Goal: Information Seeking & Learning: Find specific fact

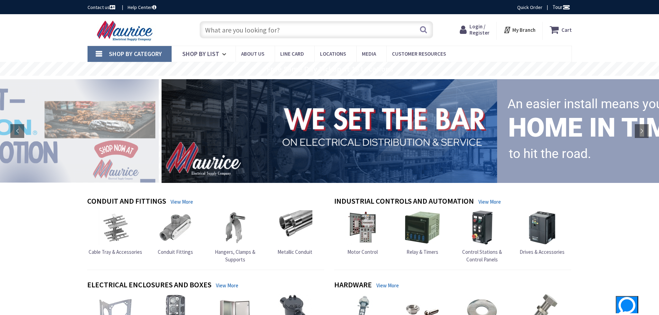
type input "Bethpage Ln, [GEOGRAPHIC_DATA], [GEOGRAPHIC_DATA]"
click at [242, 32] on input "text" at bounding box center [316, 29] width 233 height 17
paste input "MTX 24CGTS-L3C3 2'X4' FLAT RECESSED PANEL 3500K/4000K/5000K 120/277V 3600-5251-…"
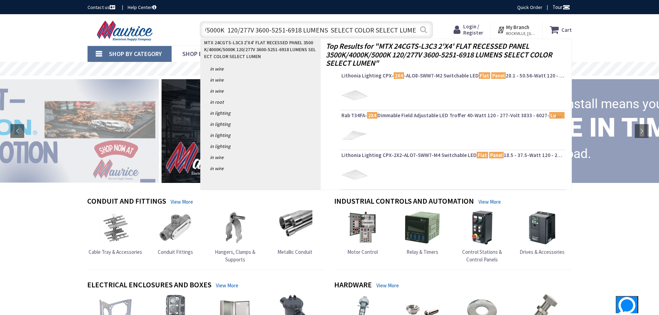
type input "MTX 24CGTS-L3C3 2'X4' FLAT RECESSED PANEL 3500K/4000K/5000K 120/277V 3600-5251-…"
click at [426, 31] on button "Search" at bounding box center [423, 30] width 9 height 16
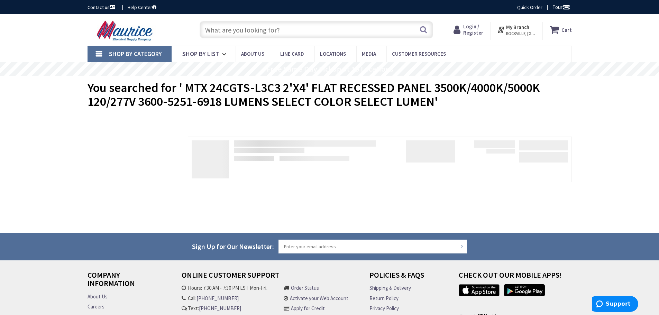
click at [222, 33] on input "text" at bounding box center [316, 29] width 233 height 17
paste input "MTX 24CGTS-L3C3 2'X4' FLAT RECESSED PANEL 3500K/4000K/5000K 120/277V 3600-5251-…"
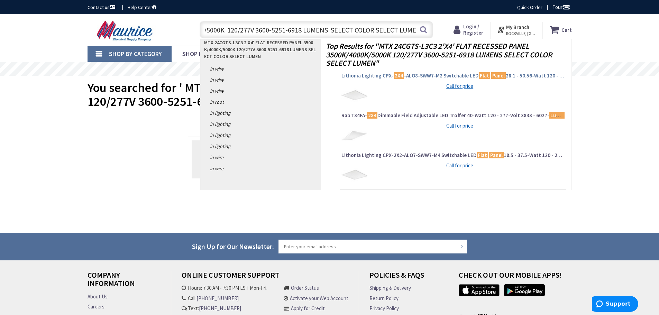
type input "MTX 24CGTS-L3C3 2'X4' FLAT RECESSED PANEL 3500K/4000K/5000K 120/277V 3600-5251-…"
click at [418, 75] on span "Lithonia Lighting CPX- 2X4 -ALO8-SWW7-M2 Switchable LED Flat Panel 28.1 - 50.56…" at bounding box center [452, 75] width 223 height 7
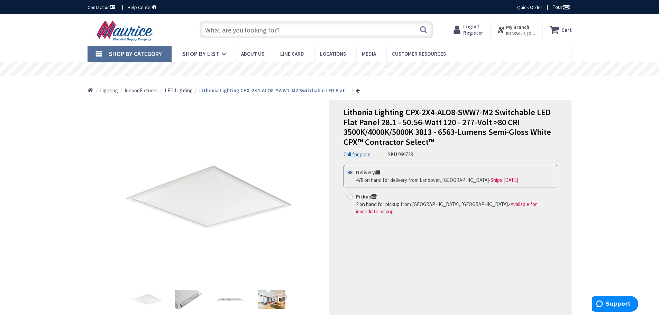
click at [222, 28] on input "text" at bounding box center [316, 29] width 233 height 17
paste input "3600-5251-6918"
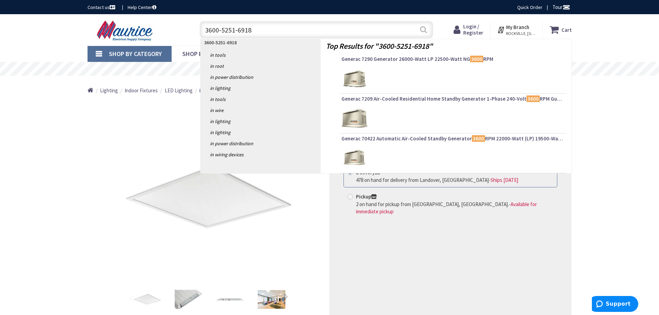
type input "3600-5251-6918"
click at [425, 29] on button "Search" at bounding box center [423, 30] width 9 height 16
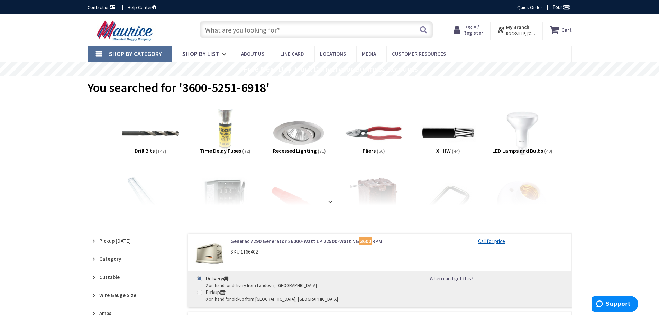
click at [239, 26] on input "text" at bounding box center [316, 29] width 233 height 17
paste input "MTX 24CGTS-L3C3 2'X4' FLAT RECESSED PANEL"
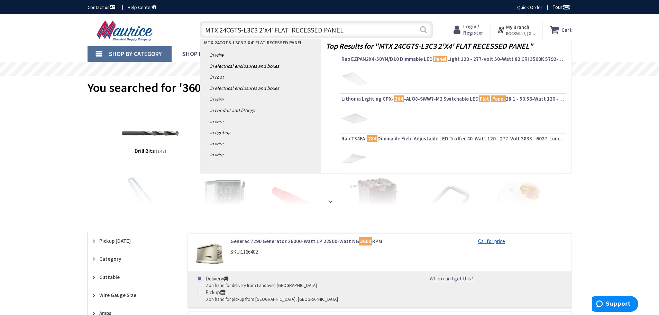
type input "MTX 24CGTS-L3C3 2'X4' FLAT RECESSED PANEL"
click at [422, 28] on button "Search" at bounding box center [423, 30] width 9 height 16
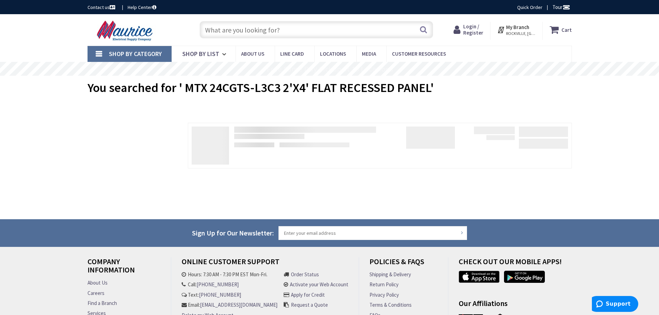
click at [477, 33] on span "Login / Register" at bounding box center [473, 29] width 20 height 13
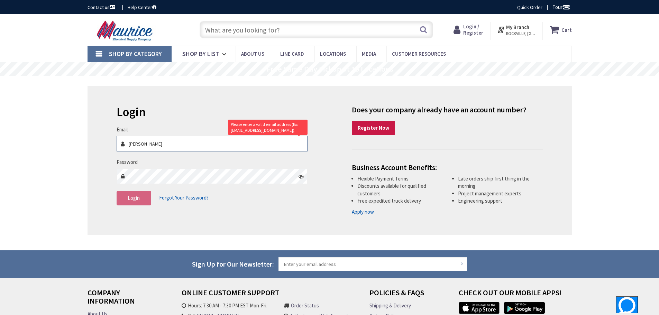
click at [155, 144] on input "Shrestha" at bounding box center [212, 144] width 191 height 16
type input "S"
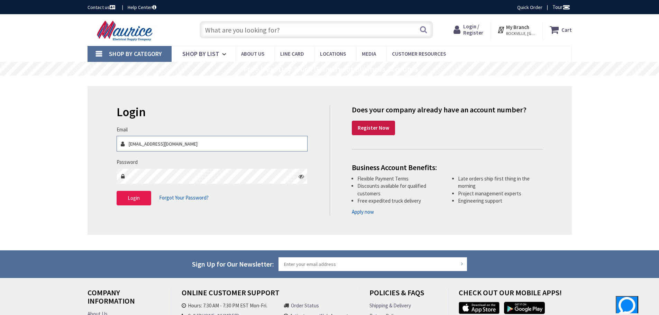
type input "niranjanshrestha@electricadvantage.com"
click at [133, 197] on span "Login" at bounding box center [134, 198] width 12 height 7
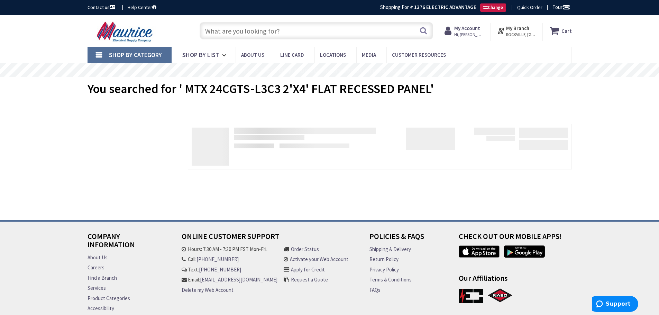
click at [224, 30] on input "text" at bounding box center [316, 30] width 233 height 17
click at [257, 27] on input "text" at bounding box center [316, 30] width 233 height 17
paste input "MTX 24CGTS-L3C3 2'X4' FLAT"
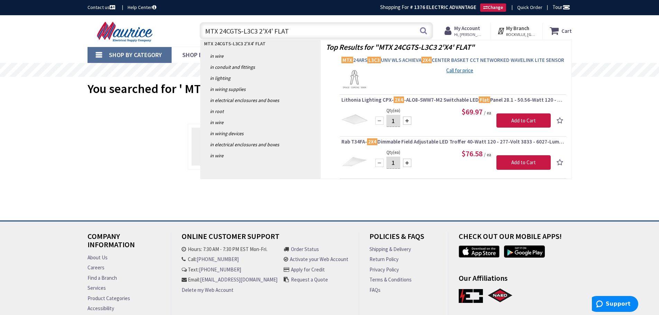
type input "MTX 24CGTS-L3C3 2'X4' FLAT"
click at [383, 64] on link "MTX 24ARS L3C3 UNV WLS ACHIEVA 2X4 CENTER BASKET CCT NETWORKED WAVELINK LITE SE…" at bounding box center [452, 61] width 223 height 8
click at [368, 61] on span "MTX 24ARS L3C3 UNV WLS ACHIEVA 2X4 CENTER BASKET CCT NETWORKED WAVELINK LITE SE…" at bounding box center [452, 60] width 223 height 7
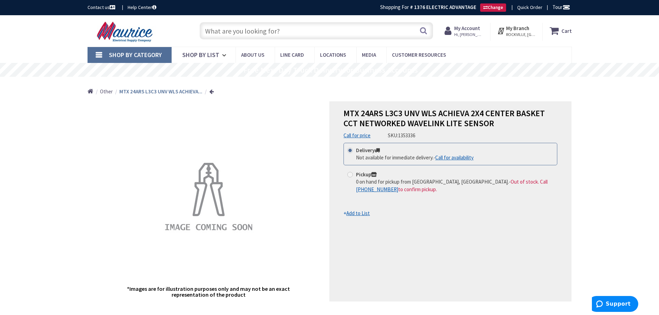
click at [232, 33] on input "text" at bounding box center [316, 30] width 233 height 17
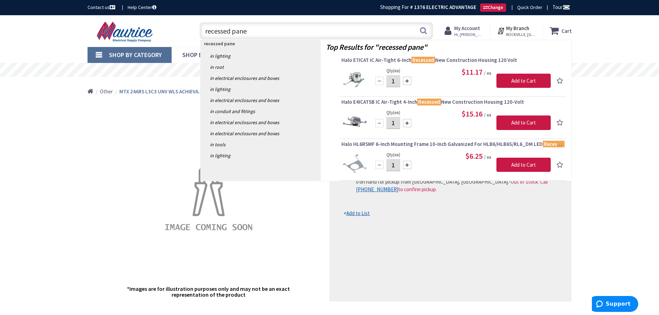
type input "recessed panel"
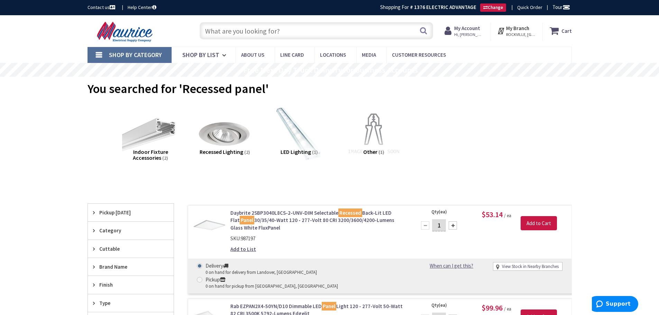
click at [222, 37] on input "text" at bounding box center [316, 30] width 233 height 17
paste input "3600-5251-6918"
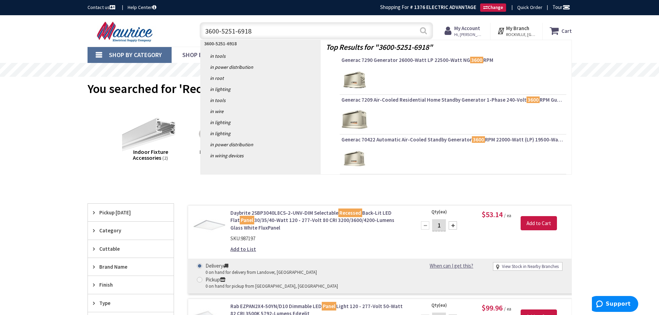
type input "3600-5251-6918"
click at [422, 29] on button "Search" at bounding box center [423, 31] width 9 height 16
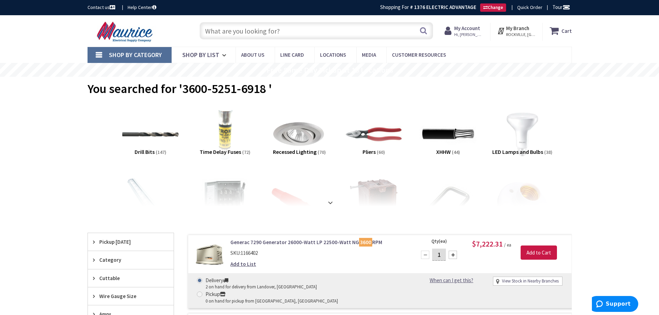
click at [226, 27] on input "text" at bounding box center [316, 30] width 233 height 17
paste input "AFC AL04-42-L00 12/2 MC PCS BK WE GN 16/2 CONTROL GLIDE ALUM ARMOR 250' COIL"
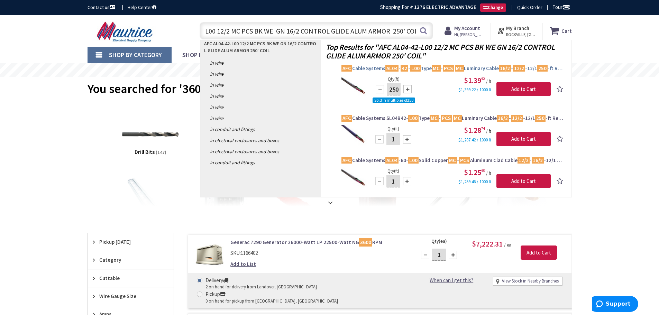
type input "AFC AL04-42-L00 12/2 MC PCS BK WE GN 16/2 CONTROL GLIDE ALUM ARMOR 250' COIL"
click at [380, 68] on span "AFC Cable Systems AL04 - 42 - L00 Type MC - PCS MC Luminary Cable 16/2 - 12/2 -…" at bounding box center [452, 68] width 223 height 7
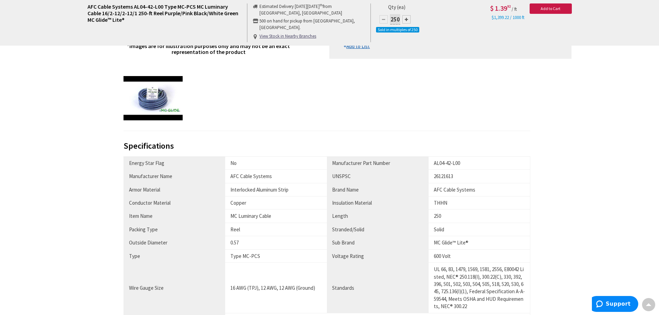
scroll to position [277, 0]
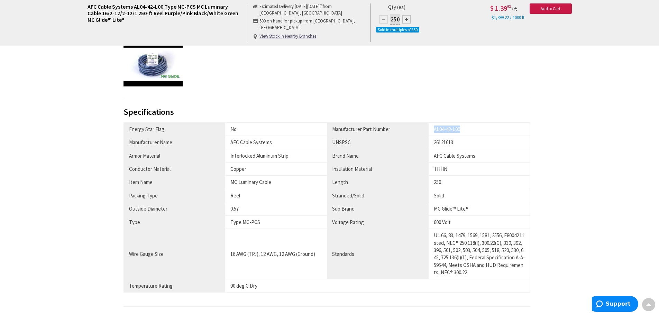
drag, startPoint x: 435, startPoint y: 129, endPoint x: 462, endPoint y: 129, distance: 27.7
click at [462, 129] on div "AL04-42-L00" at bounding box center [479, 129] width 91 height 7
copy div "AL04-42-L00"
drag, startPoint x: 271, startPoint y: 185, endPoint x: 228, endPoint y: 181, distance: 43.4
click at [228, 181] on td "MC Luminary Cable" at bounding box center [276, 182] width 102 height 13
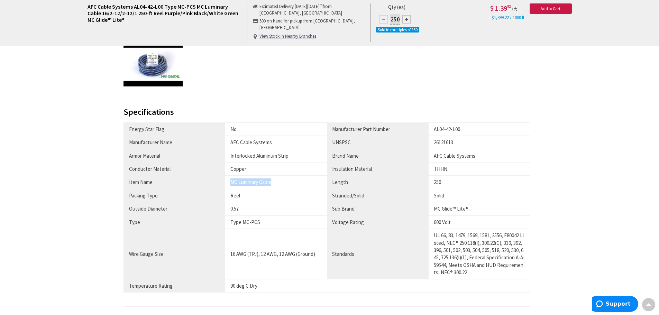
copy div "MC Luminary Cable"
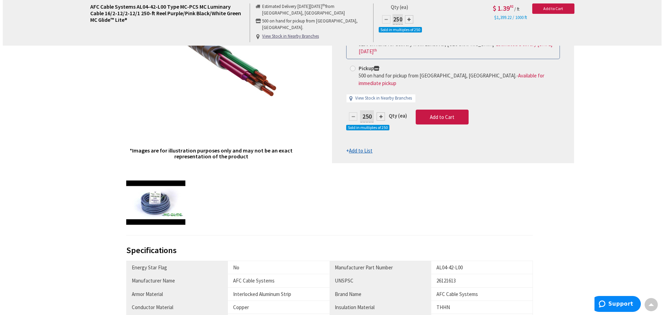
scroll to position [0, 0]
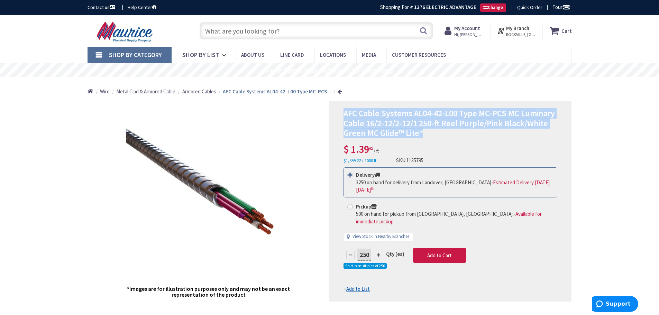
drag, startPoint x: 345, startPoint y: 113, endPoint x: 427, endPoint y: 137, distance: 85.3
click at [427, 137] on h1 "AFC Cable Systems AL04-42-L00 Type MC-PCS MC Luminary Cable 16/2-12/2-12/1 250-…" at bounding box center [450, 124] width 214 height 30
copy span "AFC Cable Systems AL04-42-L00 Type MC-PCS MC Luminary Cable 16/2-12/2-12/1 250-…"
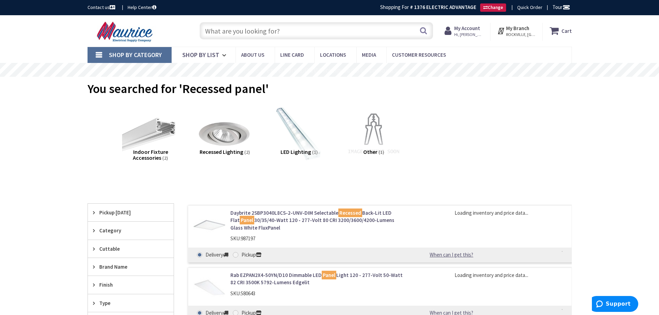
click at [243, 31] on input "text" at bounding box center [316, 30] width 233 height 17
paste input "AL04-42-L00"
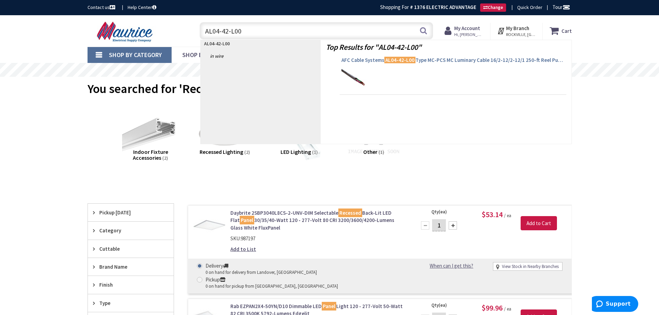
type input "AL04-42-L00"
click at [413, 61] on mark "AL04-42-L00" at bounding box center [399, 60] width 31 height 9
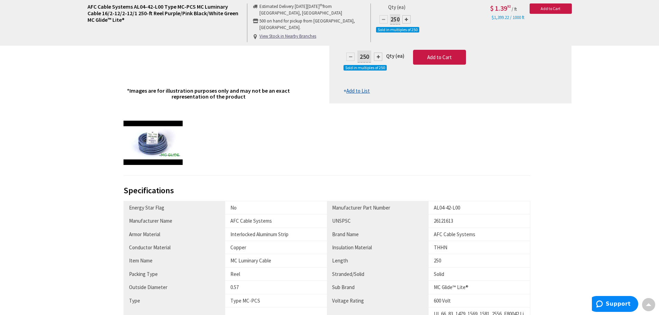
scroll to position [278, 0]
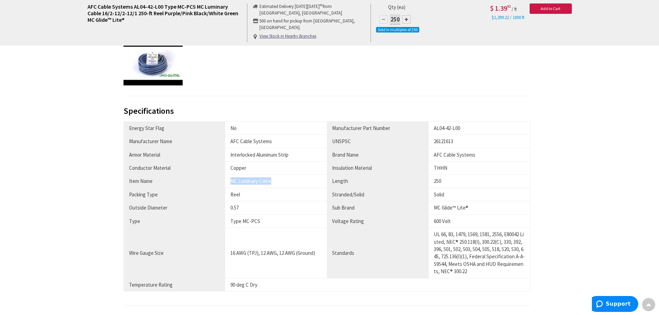
drag, startPoint x: 231, startPoint y: 182, endPoint x: 278, endPoint y: 185, distance: 46.8
click at [278, 185] on div "MC Luminary Cable" at bounding box center [275, 180] width 91 height 7
copy div "MC Luminary Cable"
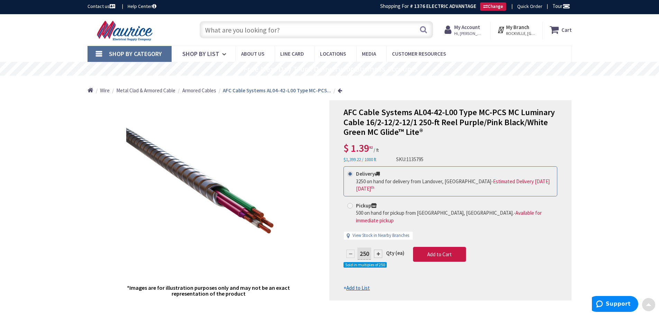
scroll to position [0, 0]
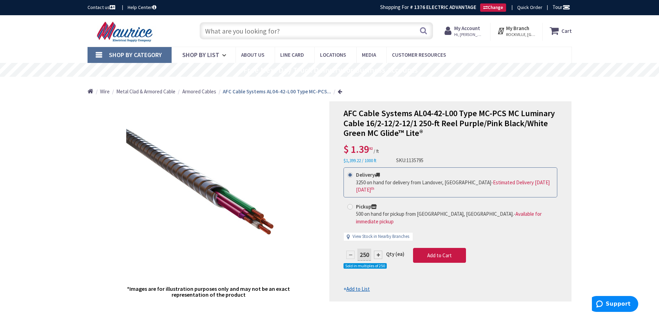
click at [274, 33] on input "text" at bounding box center [316, 30] width 233 height 17
paste input "SL EBPLEDL7W 7W AND 14W 120-277V LED EMERGENCY BATTERY PACK"
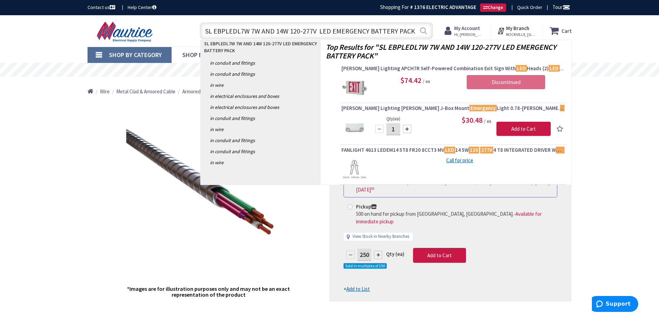
type input "SL EBPLEDL7W 7W AND 14W 120-277V LED EMERGENCY BATTERY PACK"
click at [424, 31] on button "Search" at bounding box center [423, 31] width 9 height 16
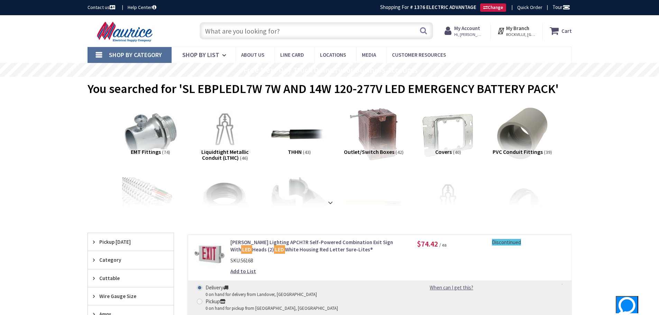
drag, startPoint x: 289, startPoint y: 238, endPoint x: 271, endPoint y: 210, distance: 32.7
click at [224, 30] on input "text" at bounding box center [316, 30] width 233 height 17
paste input "EBPLEDL7W"
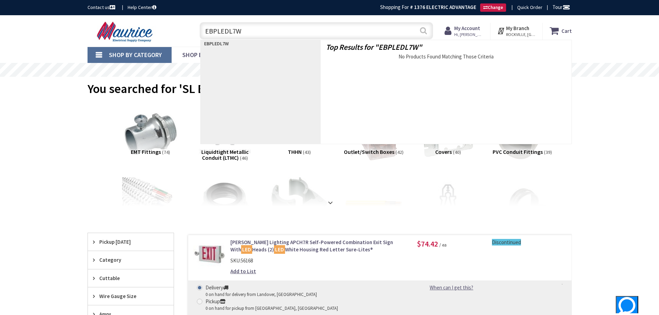
type input "EBPLEDL7W"
click at [424, 30] on button "Search" at bounding box center [423, 31] width 9 height 16
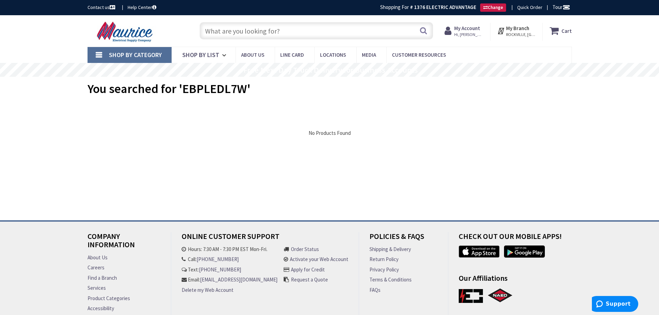
click at [210, 27] on input "text" at bounding box center [316, 30] width 233 height 17
paste input "ORBIT CS-CJ6 CABLE SUPPORT FOR STUD MTG"
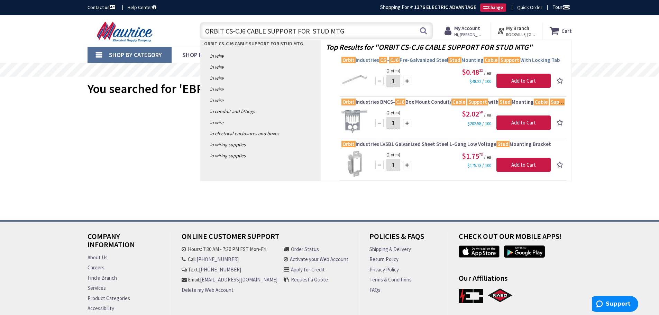
type input "ORBIT CS-CJ6 CABLE SUPPORT FOR STUD MTG"
click at [365, 58] on span "Orbit Industries CS - CJ6 Pre-Galvanized Steel Stud Mounting Cable Support With…" at bounding box center [452, 60] width 223 height 7
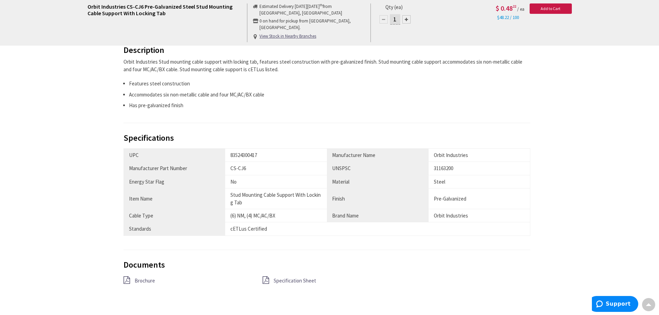
scroll to position [312, 0]
drag, startPoint x: 231, startPoint y: 194, endPoint x: 244, endPoint y: 202, distance: 15.4
click at [244, 202] on div "Stud Mounting Cable Support With Locking Tab" at bounding box center [275, 197] width 91 height 15
copy div "Stud Mounting Cable Support With Locking Tab"
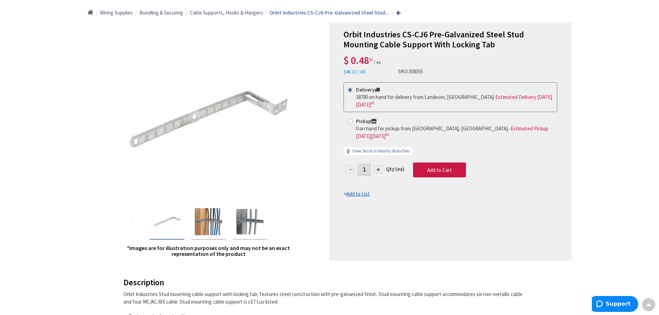
scroll to position [36, 0]
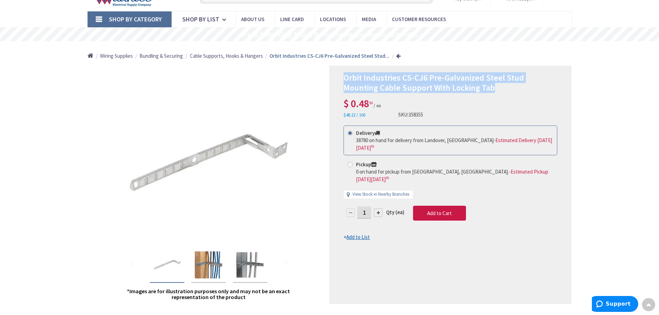
drag, startPoint x: 344, startPoint y: 76, endPoint x: 466, endPoint y: 89, distance: 122.1
click at [462, 88] on h1 "Orbit Industries CS-CJ6 Pre-Galvanized Steel Stud Mounting Cable Support With L…" at bounding box center [450, 83] width 214 height 20
copy span "Orbit Industries CS-CJ6 Pre-Galvanized Steel Stud Mounting Cable Support With L…"
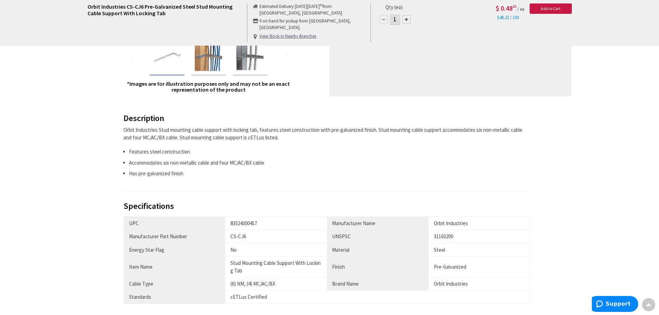
scroll to position [278, 0]
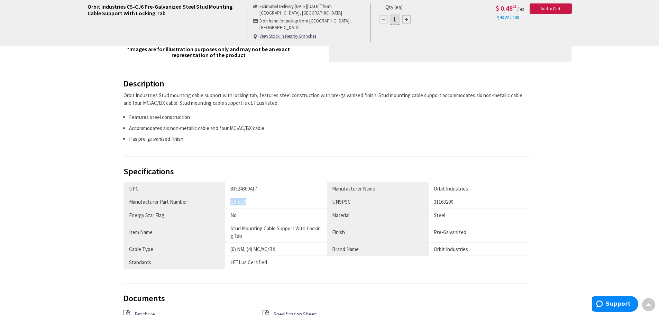
drag, startPoint x: 231, startPoint y: 202, endPoint x: 254, endPoint y: 202, distance: 23.5
click at [254, 202] on div "CS-CJ6" at bounding box center [275, 201] width 91 height 7
copy div "CS-CJ6"
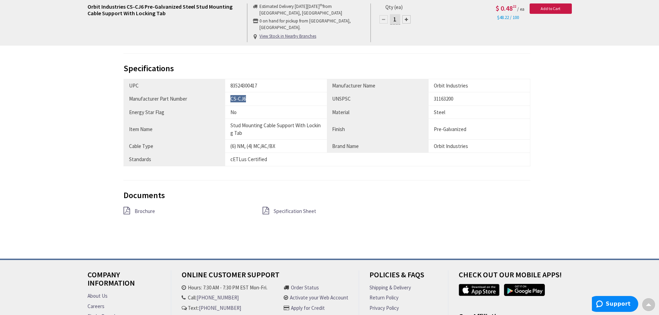
scroll to position [381, 0]
drag, startPoint x: 230, startPoint y: 83, endPoint x: 267, endPoint y: 85, distance: 37.5
click at [267, 85] on td "83524300417" at bounding box center [276, 84] width 102 height 13
copy div "83524300417"
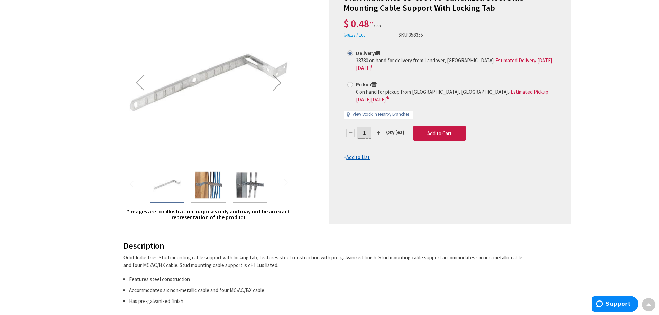
scroll to position [70, 0]
